Goal: Find specific page/section: Find specific page/section

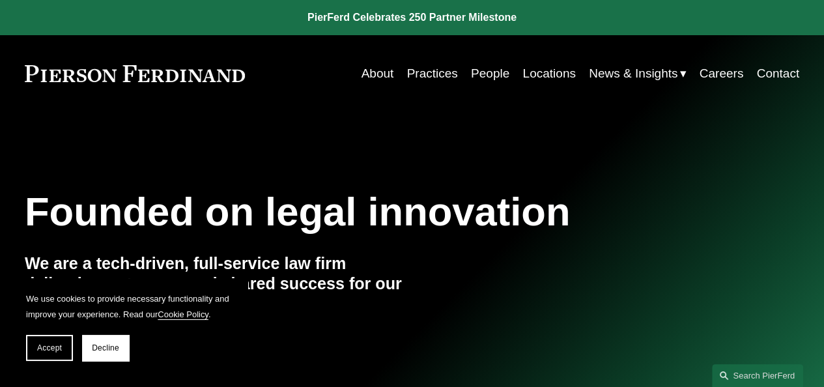
click at [484, 77] on link "People" at bounding box center [490, 73] width 38 height 25
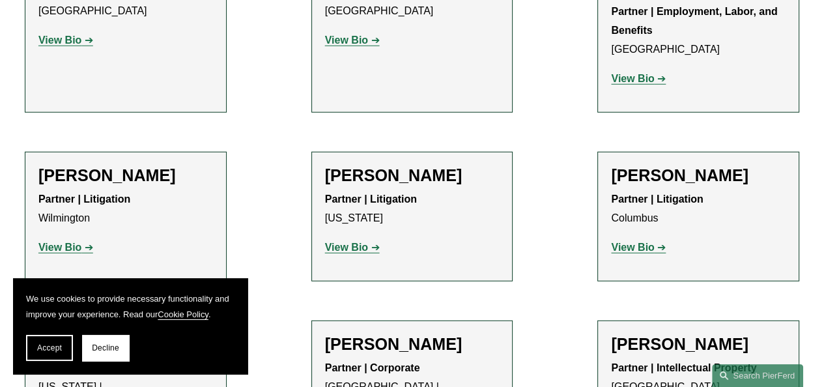
scroll to position [2942, 0]
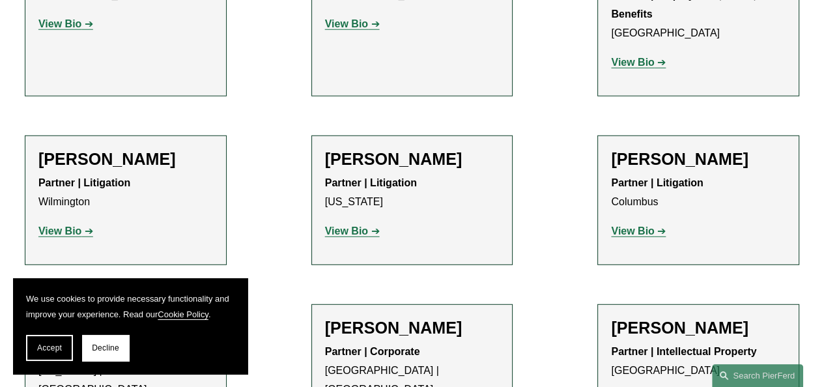
click at [361, 225] on strong "View Bio" at bounding box center [346, 230] width 43 height 11
